Goal: Task Accomplishment & Management: Manage account settings

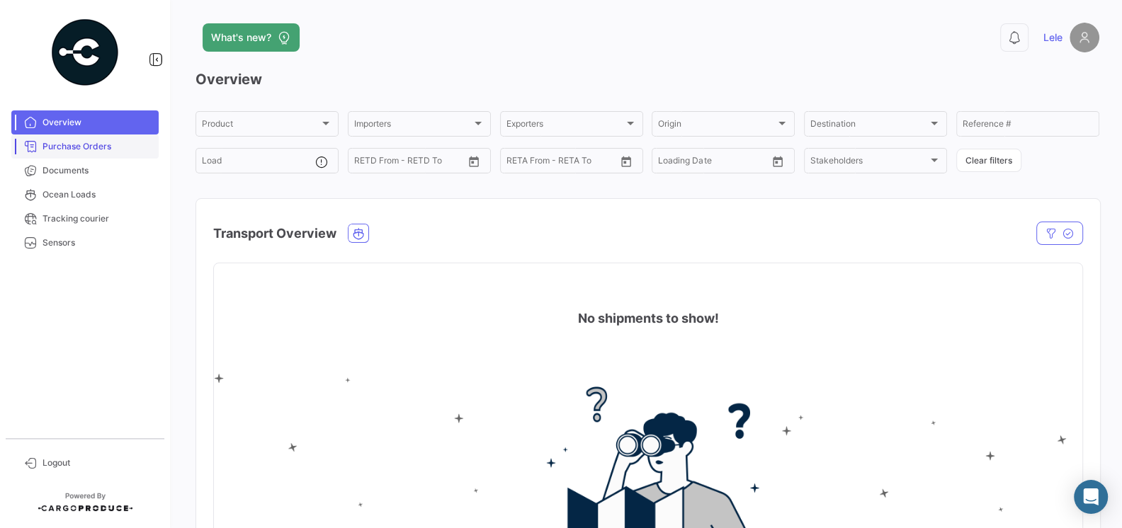
click at [106, 152] on span "Purchase Orders" at bounding box center [98, 146] width 111 height 13
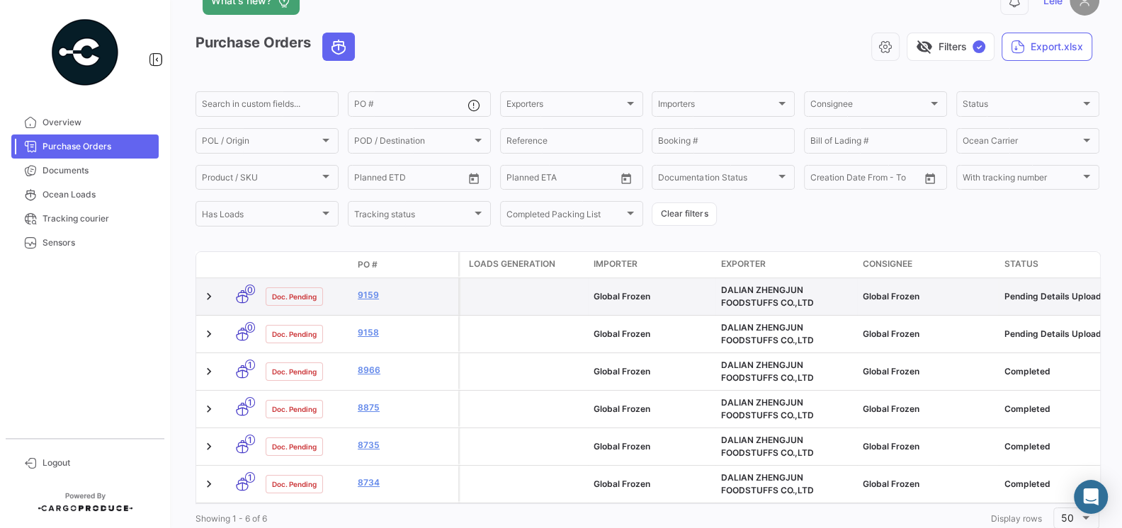
scroll to position [38, 0]
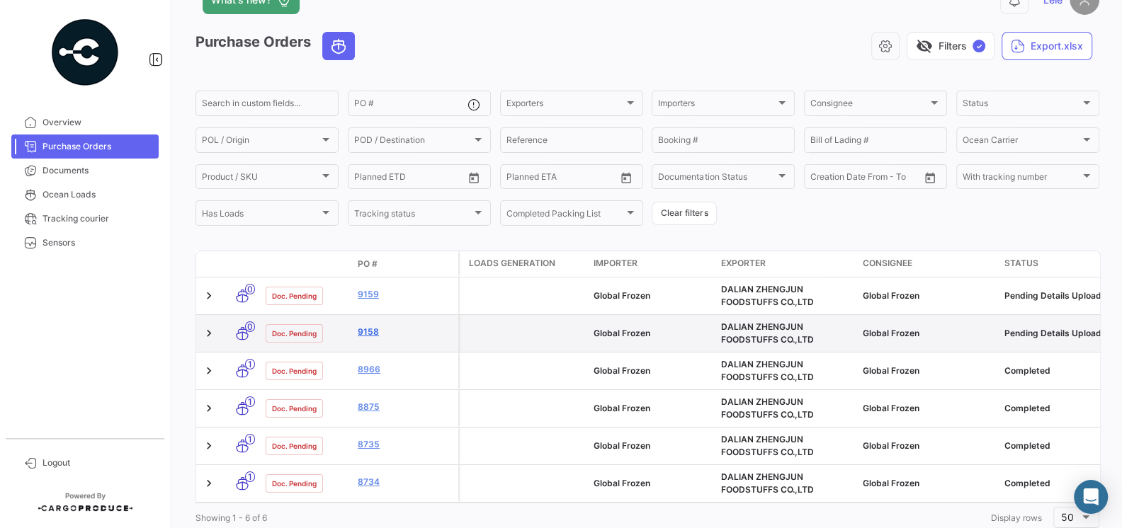
click at [368, 329] on link "9158" at bounding box center [405, 332] width 95 height 13
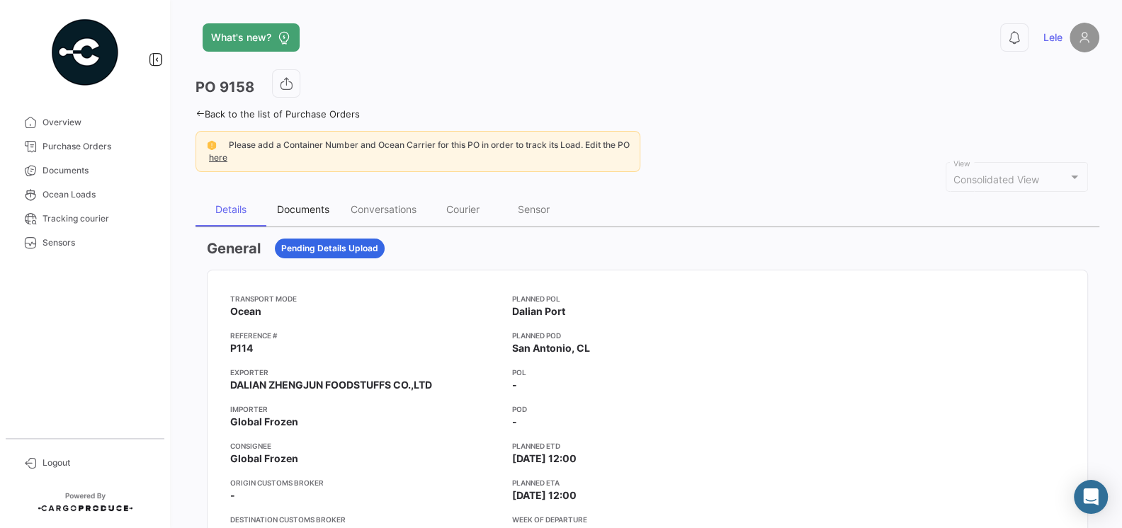
click at [310, 215] on div "Documents" at bounding box center [303, 210] width 74 height 34
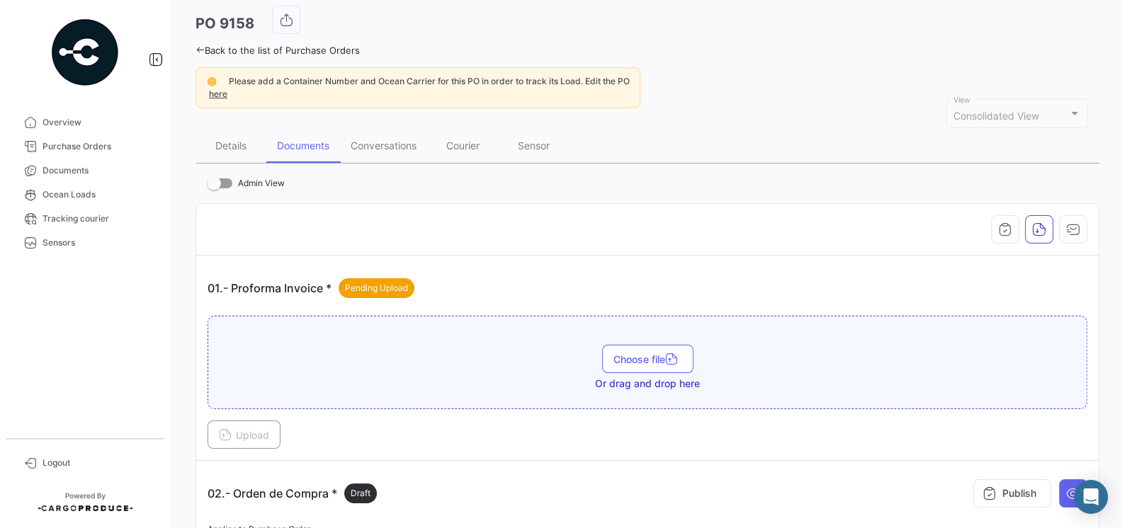
scroll to position [83, 0]
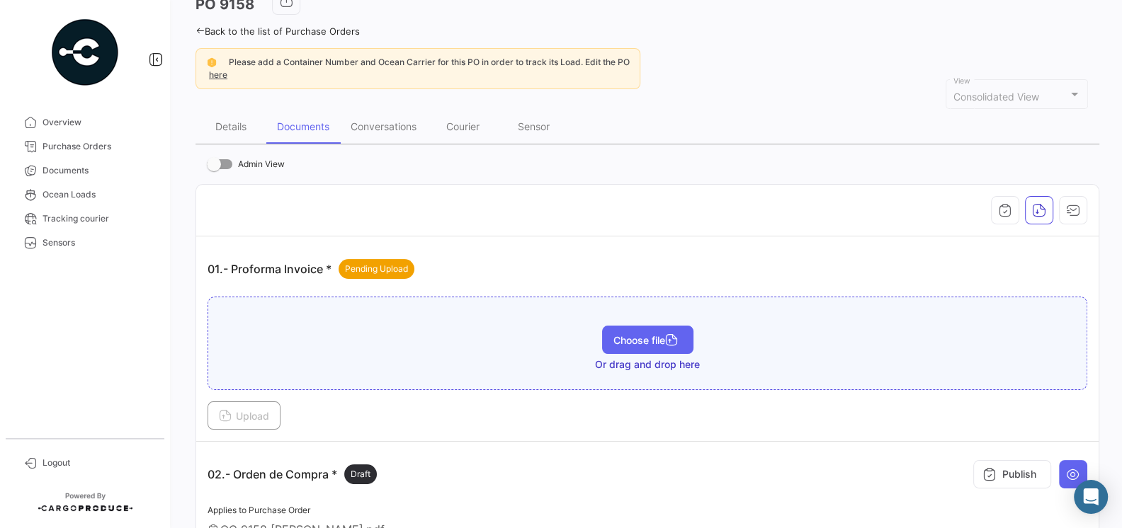
click at [638, 336] on span "Choose file" at bounding box center [647, 340] width 69 height 12
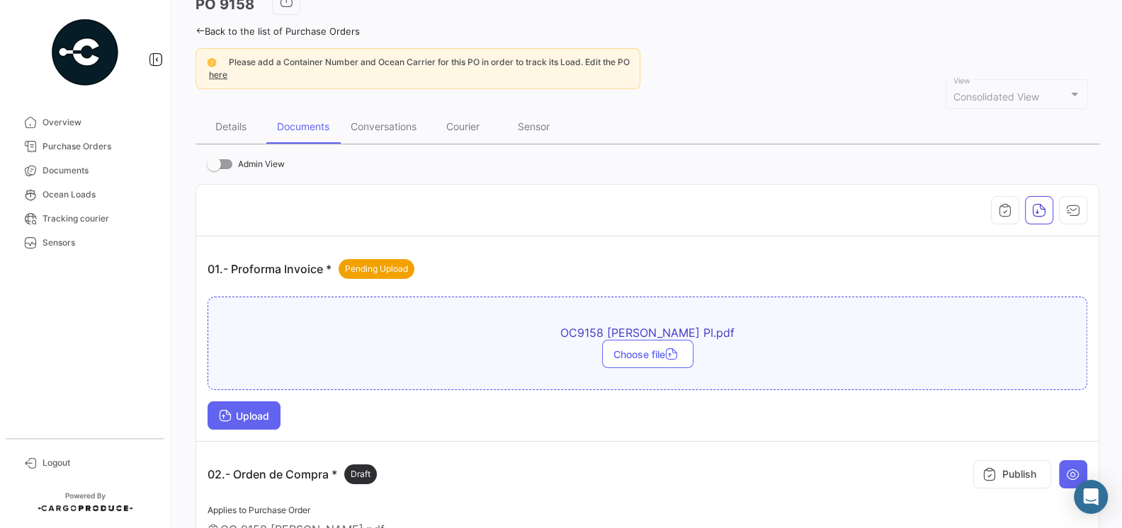
click at [245, 423] on button "Upload" at bounding box center [244, 416] width 73 height 28
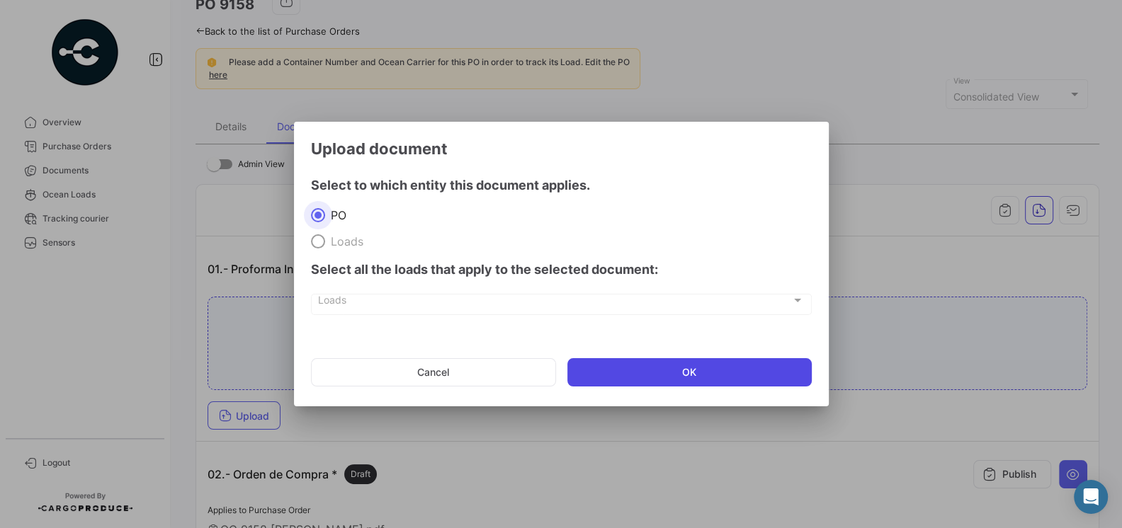
click at [650, 374] on button "OK" at bounding box center [689, 372] width 244 height 28
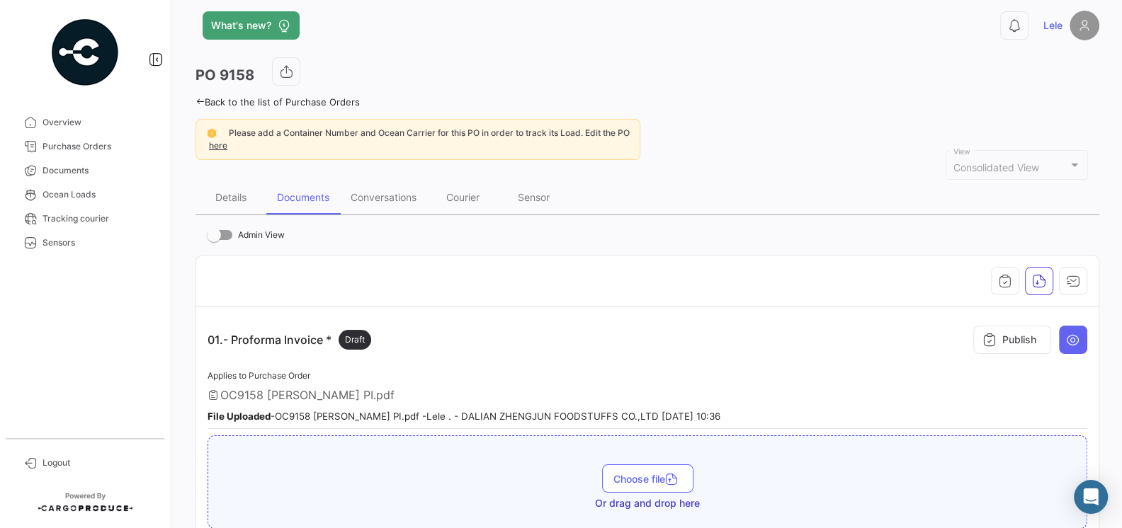
scroll to position [13, 0]
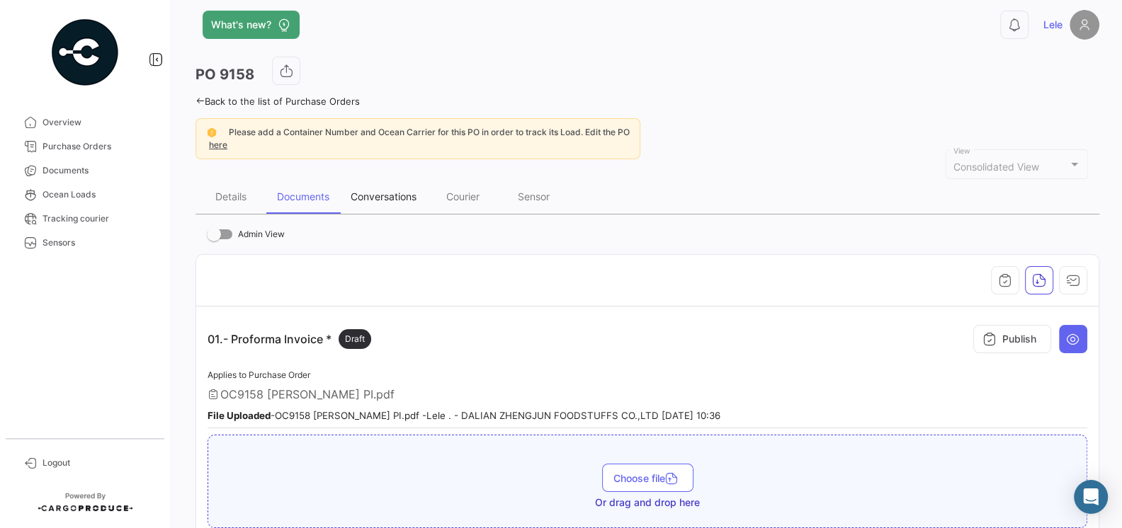
click at [394, 203] on div "Conversations" at bounding box center [383, 197] width 87 height 34
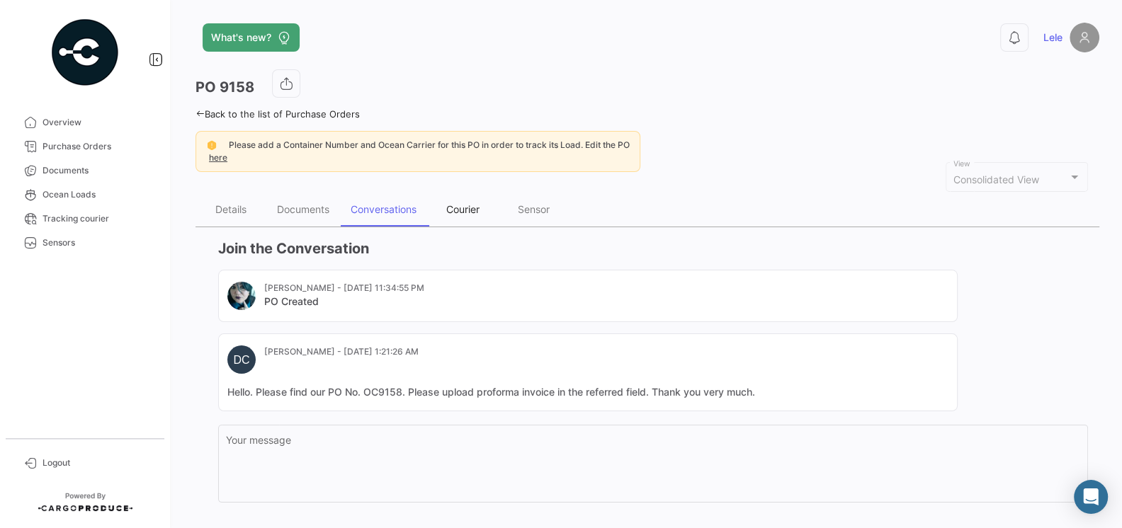
click at [466, 214] on div "Courier" at bounding box center [462, 209] width 33 height 12
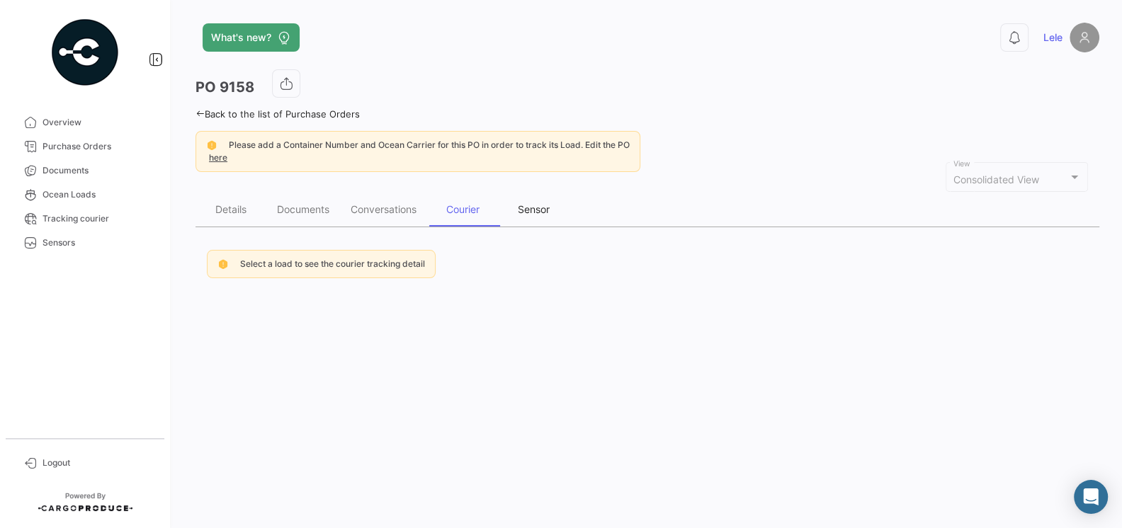
click at [533, 213] on div "Sensor" at bounding box center [534, 209] width 32 height 12
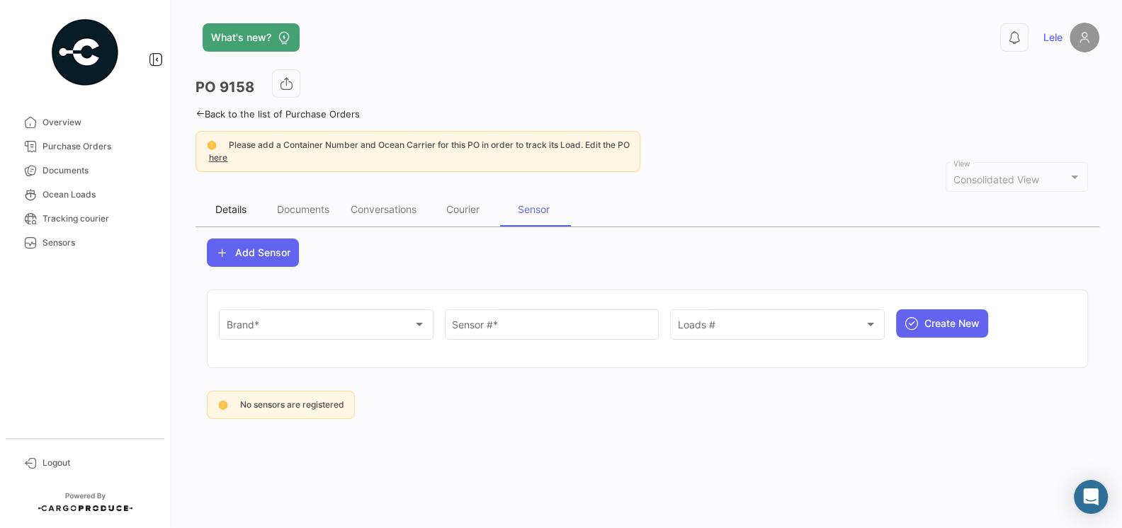
click at [229, 210] on div "Details" at bounding box center [230, 209] width 31 height 12
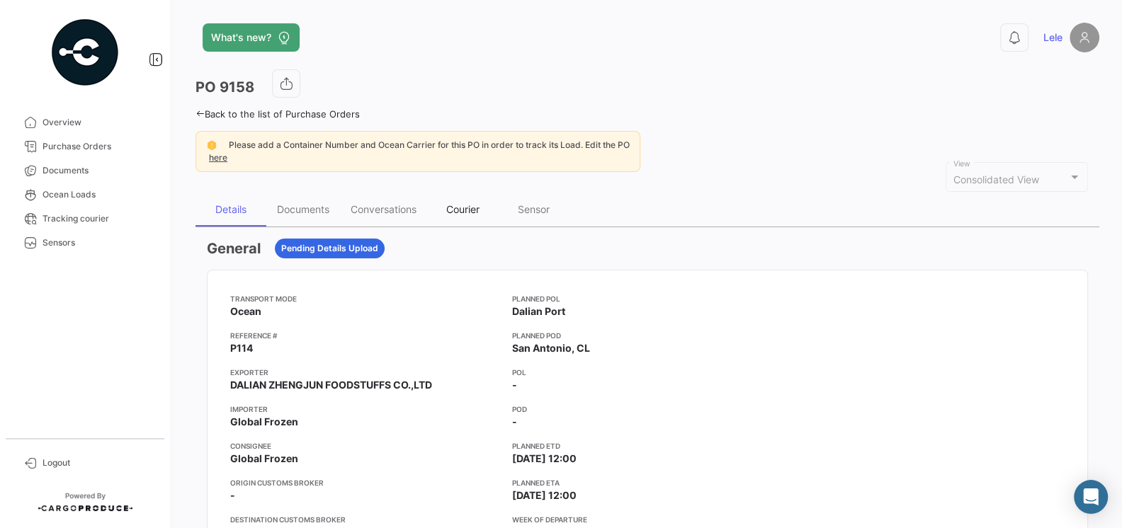
click at [461, 203] on div "Courier" at bounding box center [462, 209] width 33 height 12
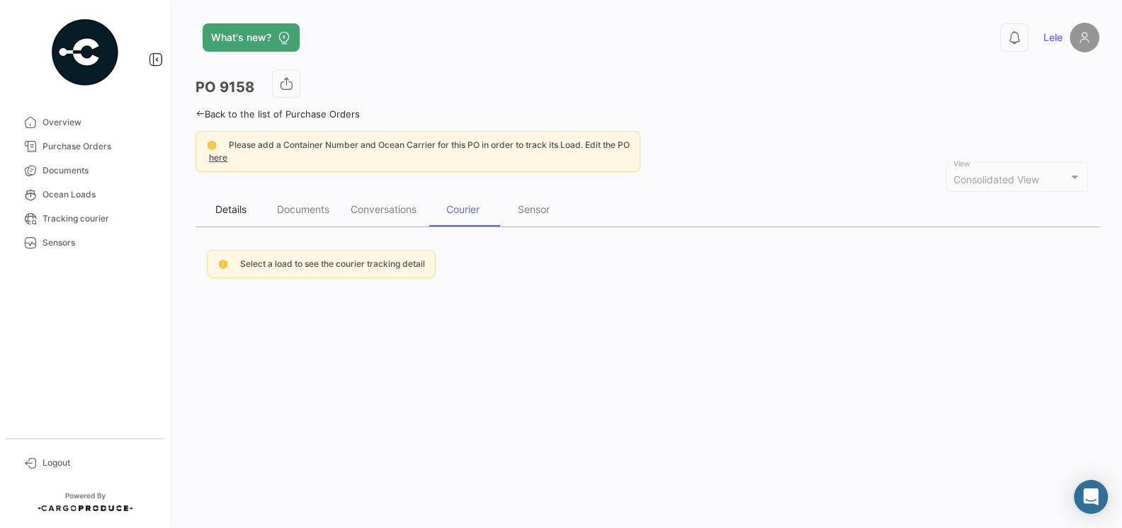
click at [237, 214] on div "Details" at bounding box center [231, 210] width 71 height 34
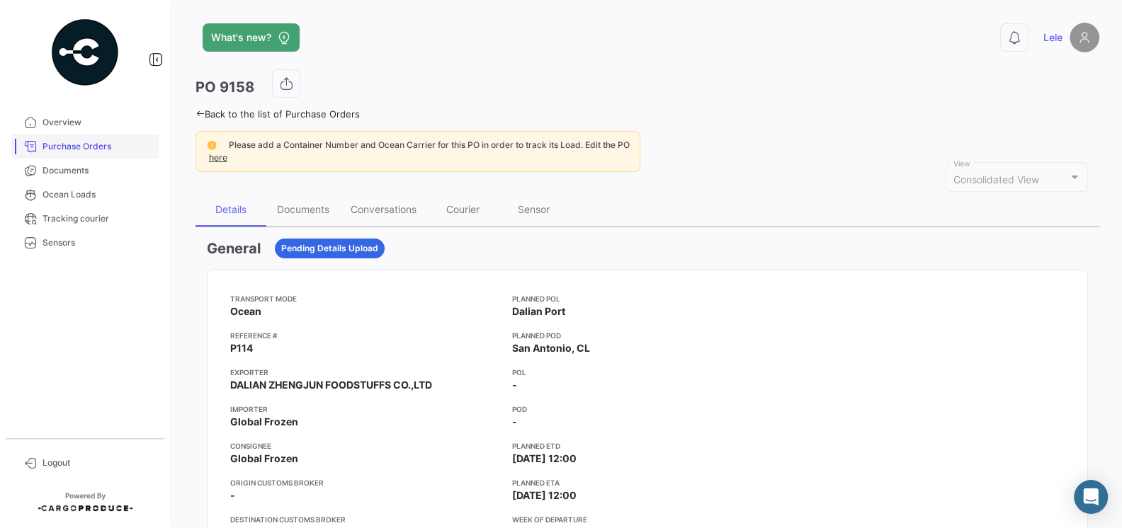
click at [83, 144] on span "Purchase Orders" at bounding box center [98, 146] width 111 height 13
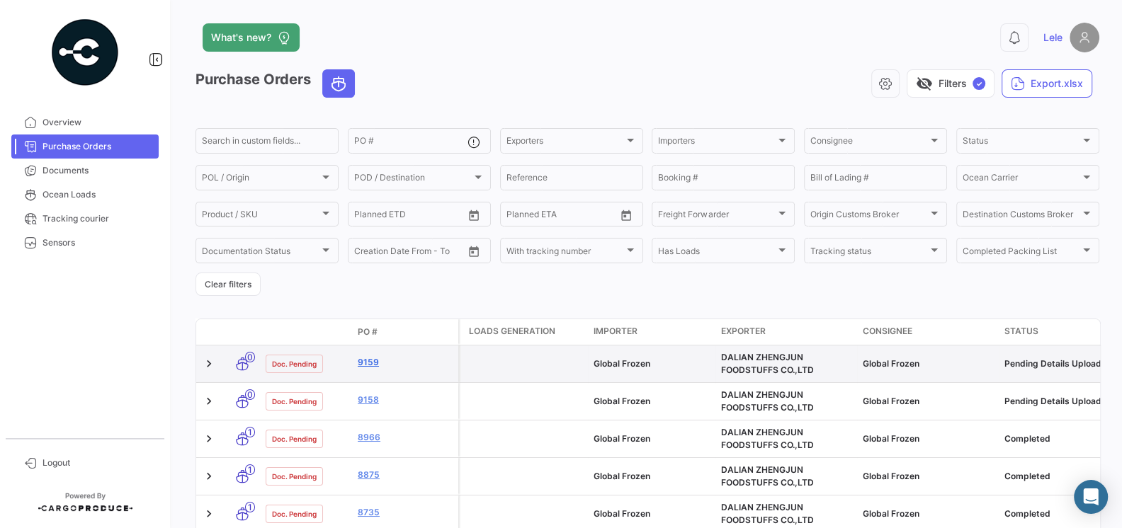
click at [366, 362] on link "9159" at bounding box center [405, 362] width 95 height 13
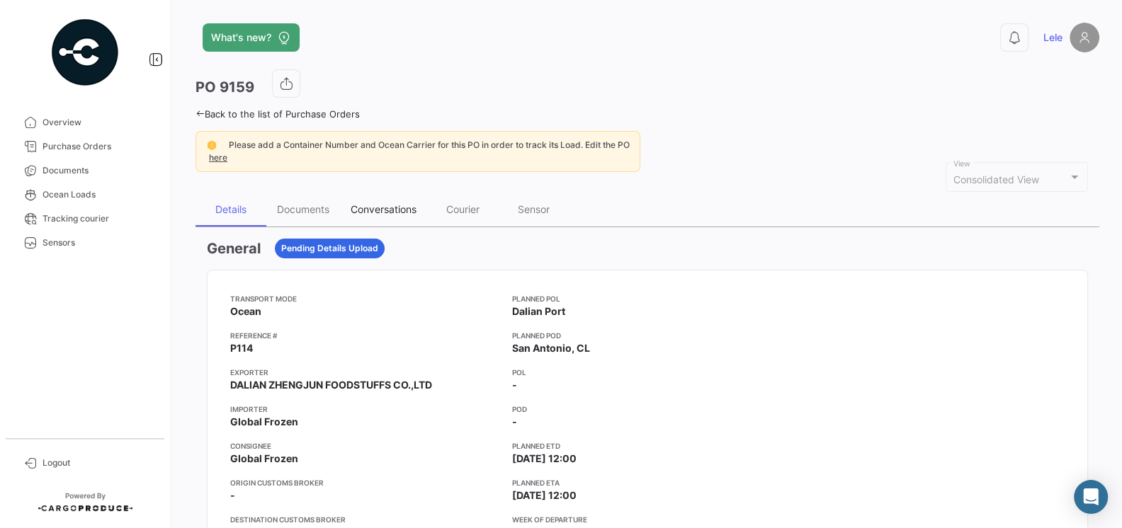
click at [380, 217] on div "Conversations" at bounding box center [383, 210] width 87 height 34
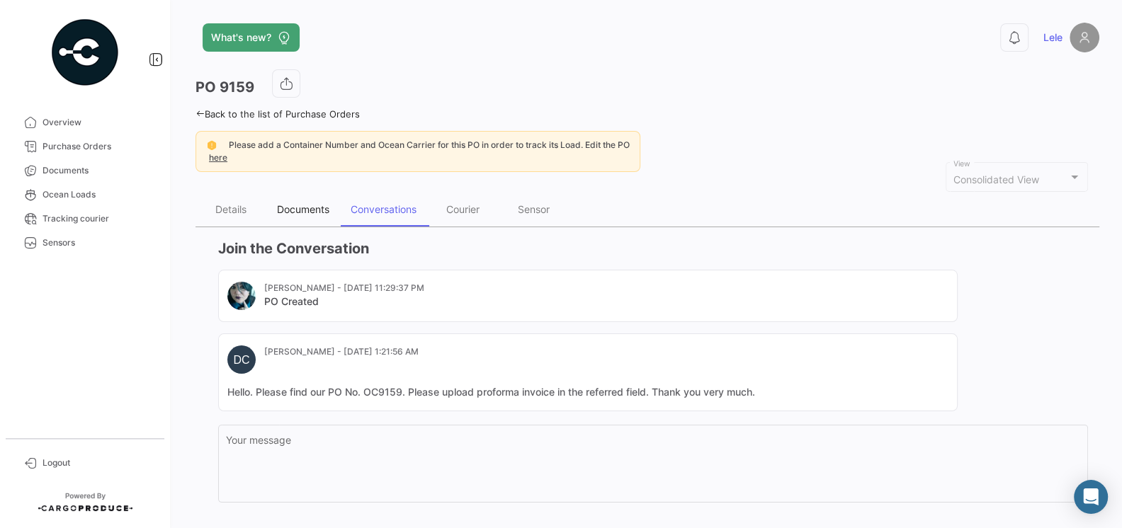
click at [308, 210] on div "Documents" at bounding box center [303, 209] width 52 height 12
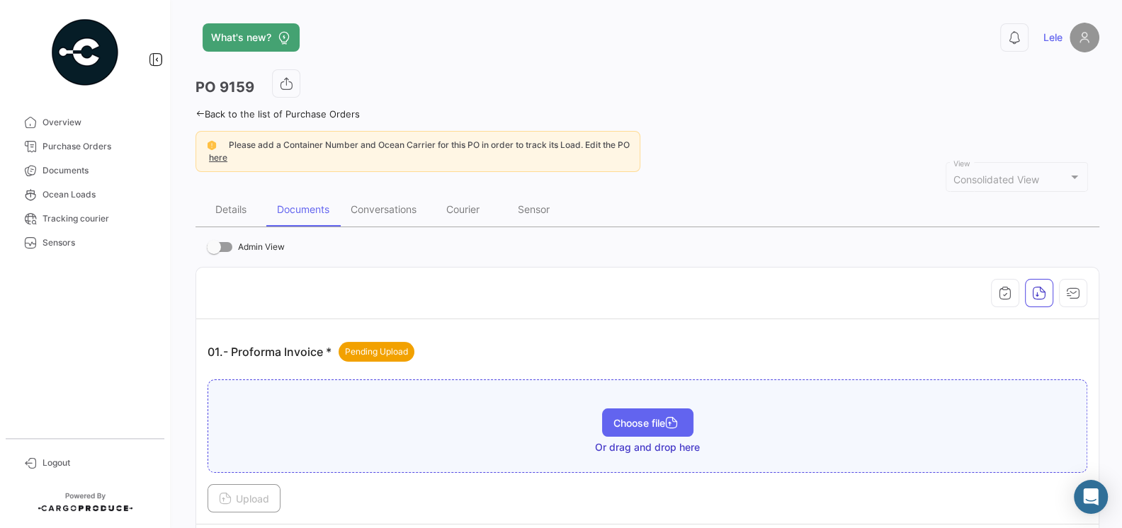
click at [647, 426] on span "Choose file" at bounding box center [647, 423] width 69 height 12
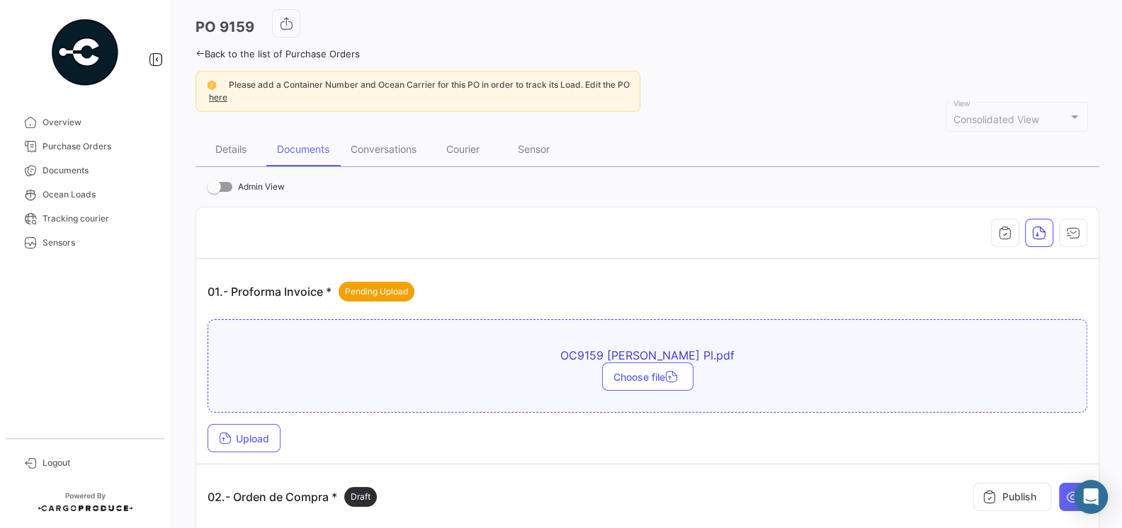
scroll to position [125, 0]
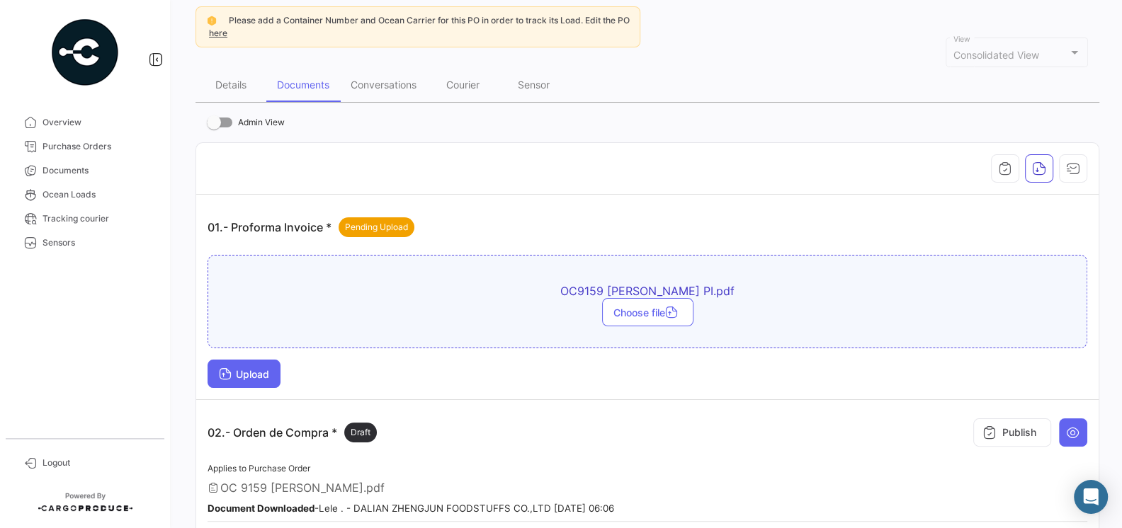
click at [247, 372] on span "Upload" at bounding box center [244, 374] width 50 height 12
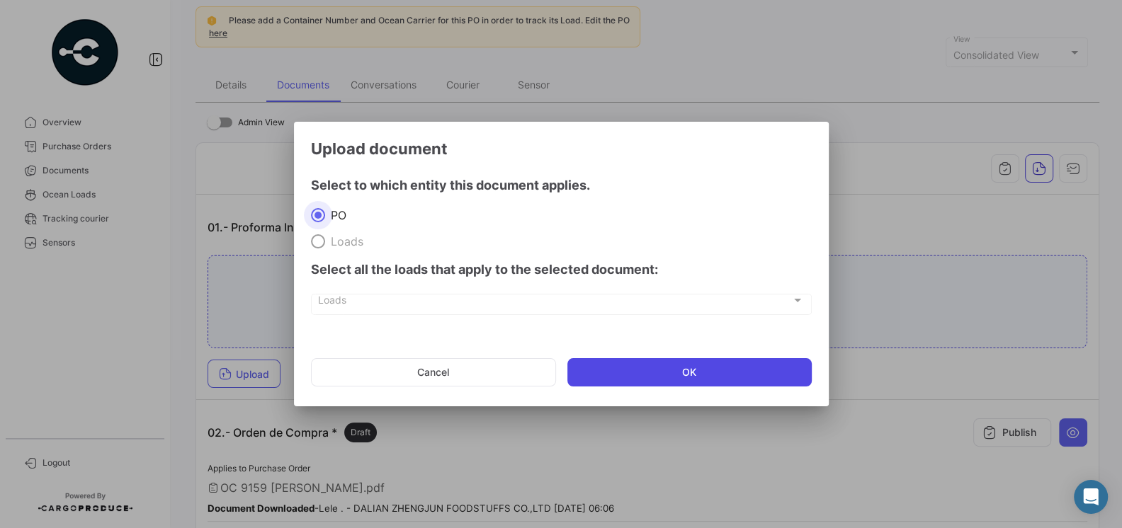
click at [657, 372] on button "OK" at bounding box center [689, 372] width 244 height 28
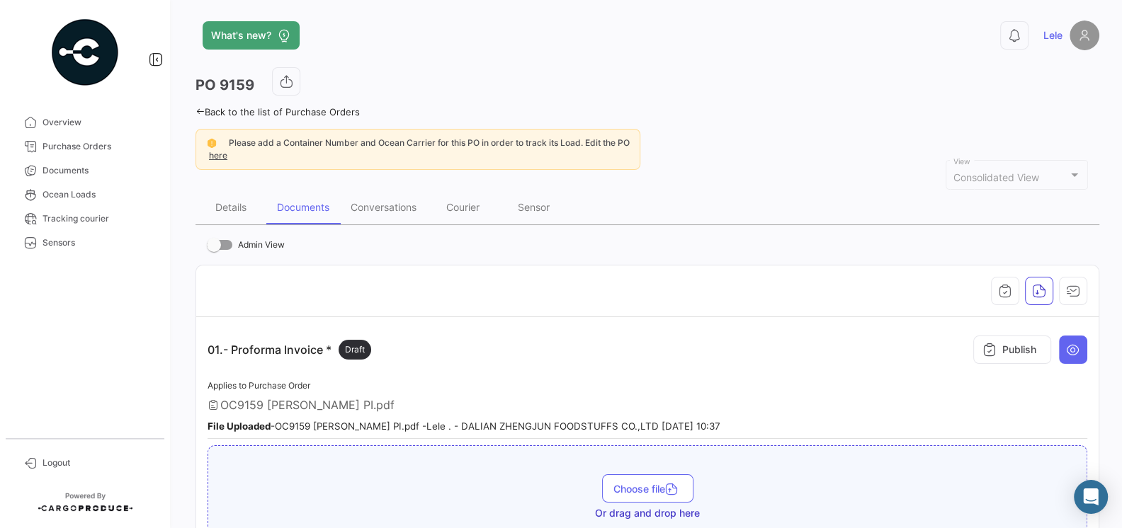
scroll to position [0, 0]
click at [45, 465] on span "Logout" at bounding box center [98, 463] width 111 height 13
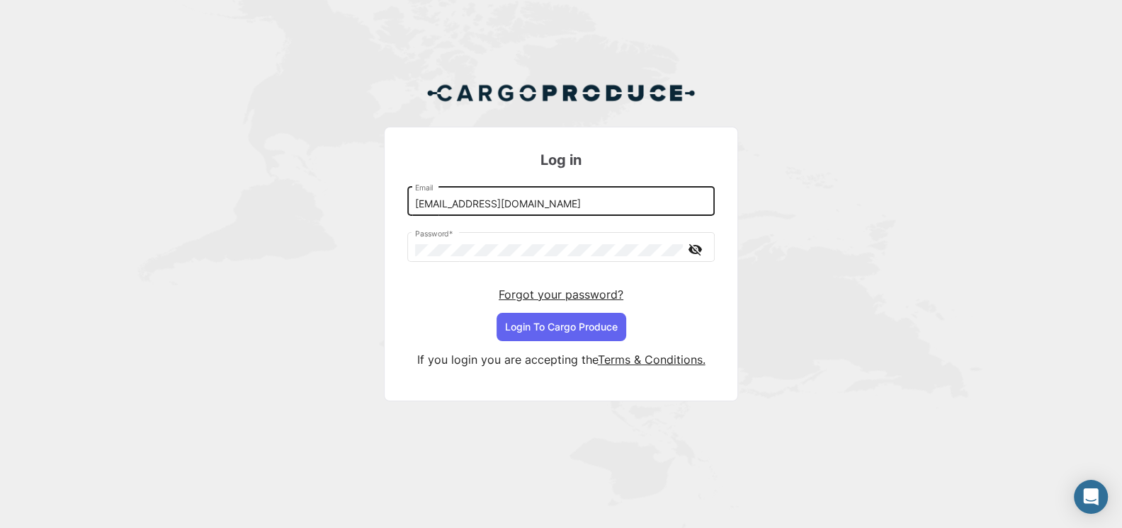
click at [544, 210] on input "[EMAIL_ADDRESS][DOMAIN_NAME]" at bounding box center [561, 204] width 293 height 12
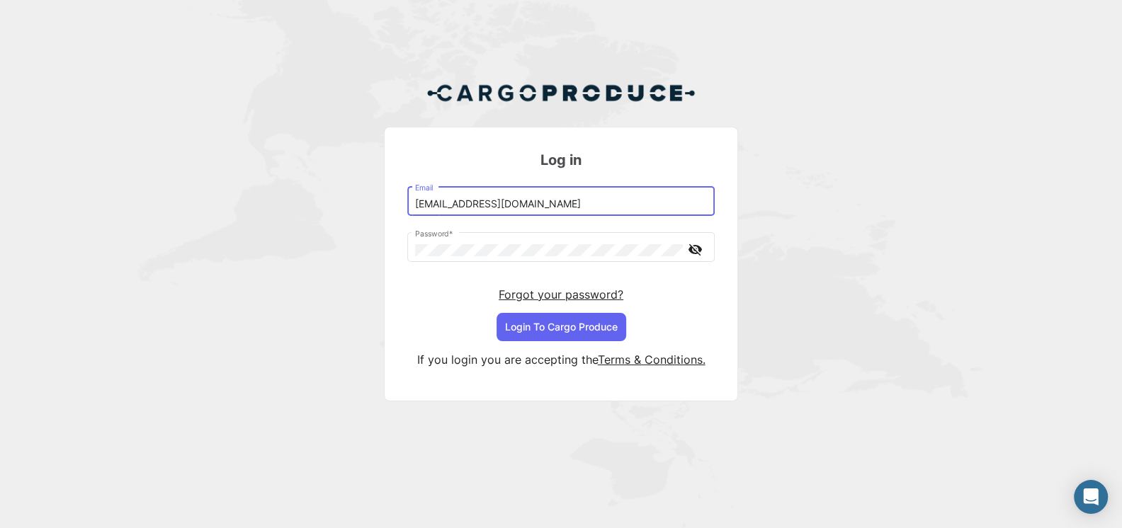
type input "[EMAIL_ADDRESS][DOMAIN_NAME]"
click at [575, 324] on button "Login To Cargo Produce" at bounding box center [562, 327] width 130 height 28
